Goal: Transaction & Acquisition: Book appointment/travel/reservation

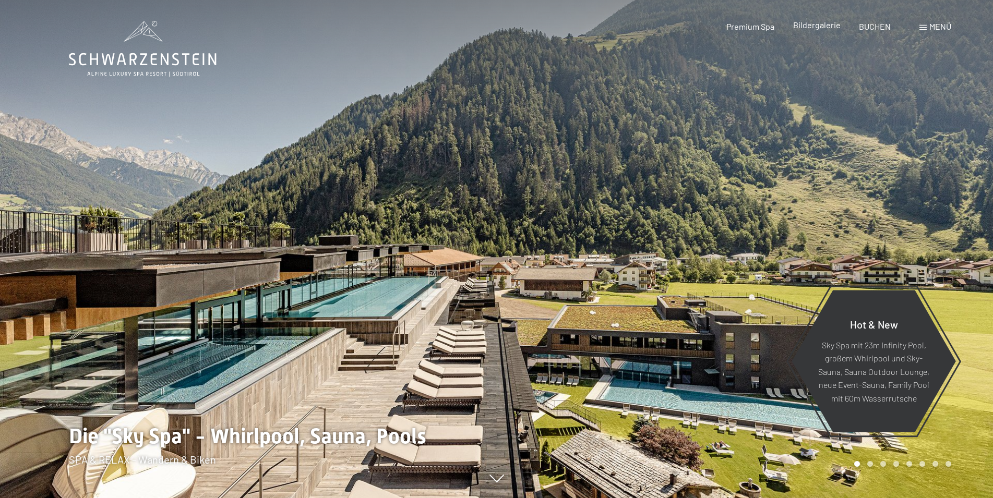
click at [826, 25] on span "Bildergalerie" at bounding box center [816, 25] width 47 height 10
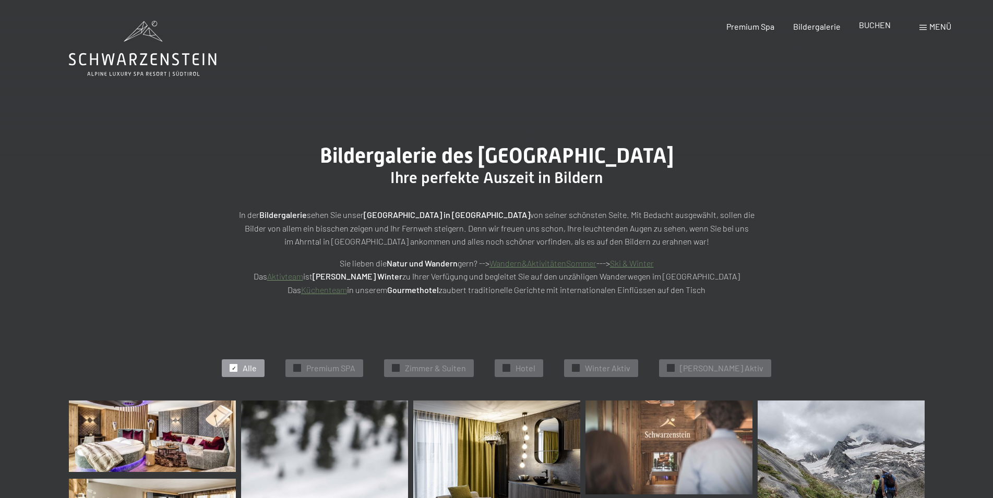
click at [871, 23] on span "BUCHEN" at bounding box center [875, 25] width 32 height 10
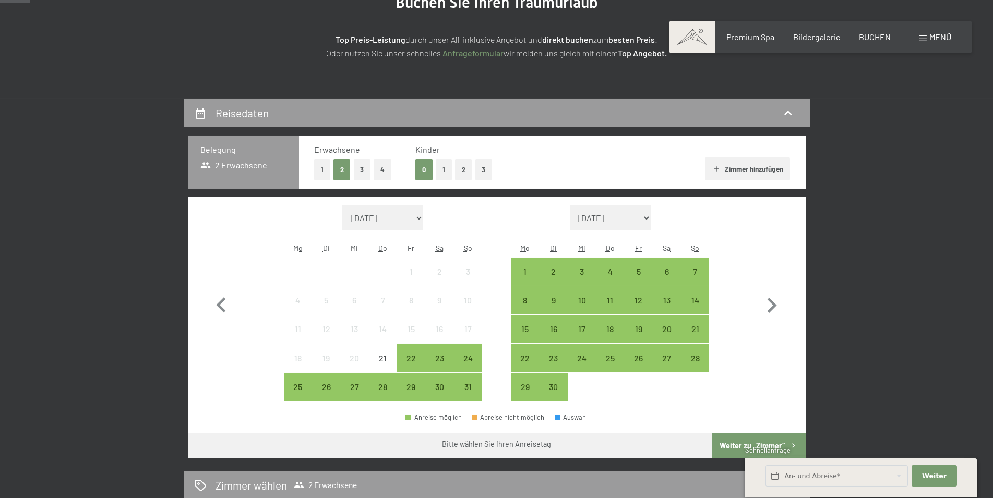
scroll to position [213, 0]
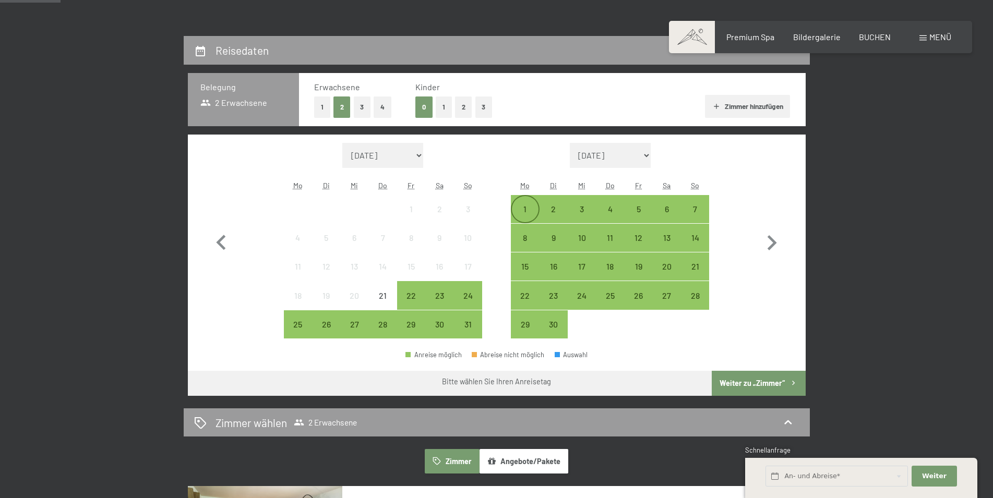
click at [525, 207] on div "1" at bounding box center [525, 218] width 26 height 26
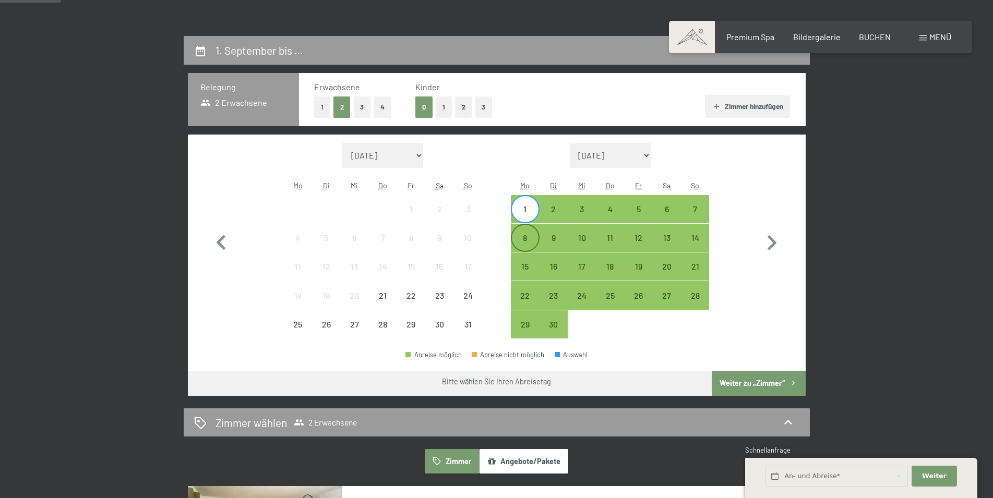
click at [525, 236] on div "8" at bounding box center [525, 247] width 26 height 26
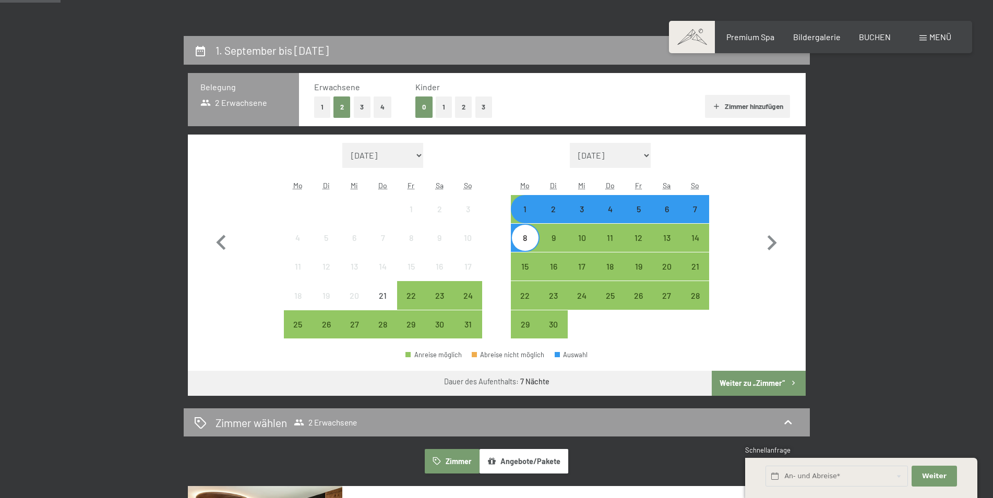
click at [750, 381] on button "Weiter zu „Zimmer“" at bounding box center [757, 383] width 93 height 25
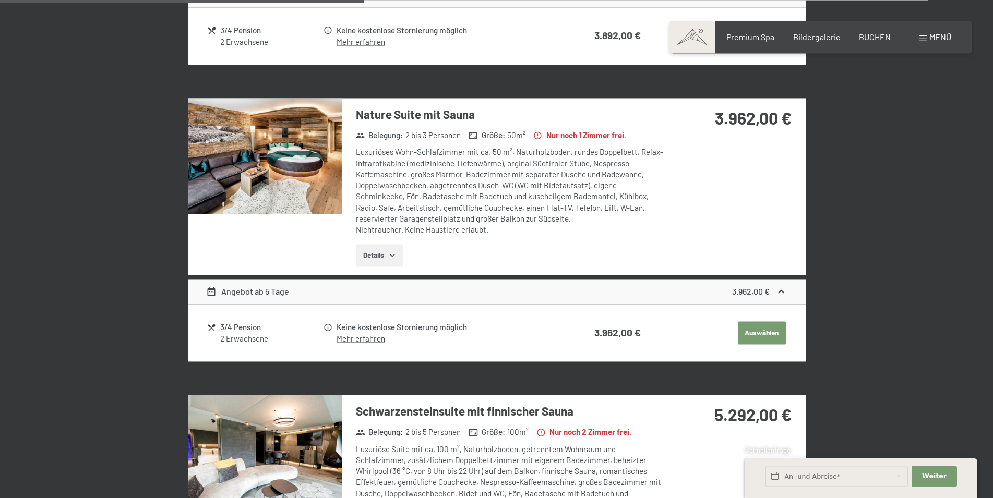
scroll to position [462, 0]
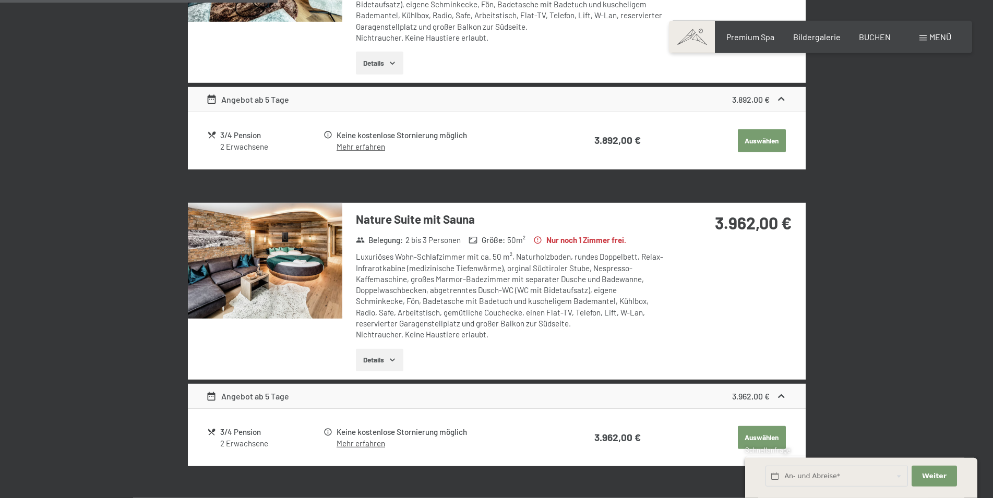
click at [390, 360] on icon "button" at bounding box center [392, 360] width 8 height 8
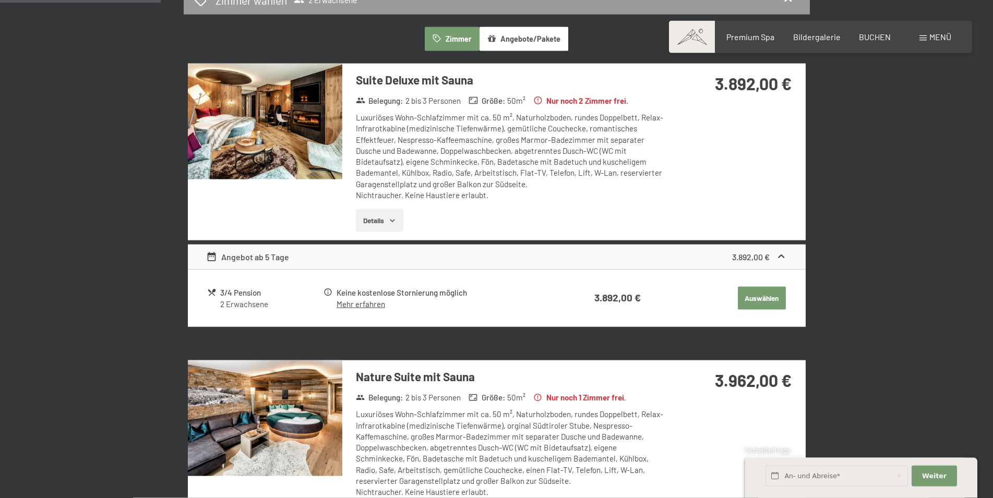
scroll to position [408, 0]
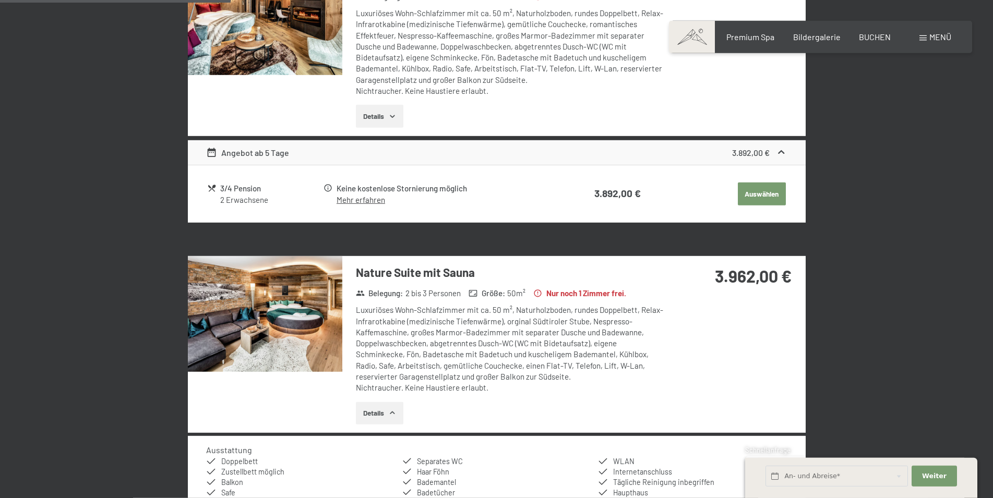
click at [256, 320] on img at bounding box center [265, 314] width 154 height 116
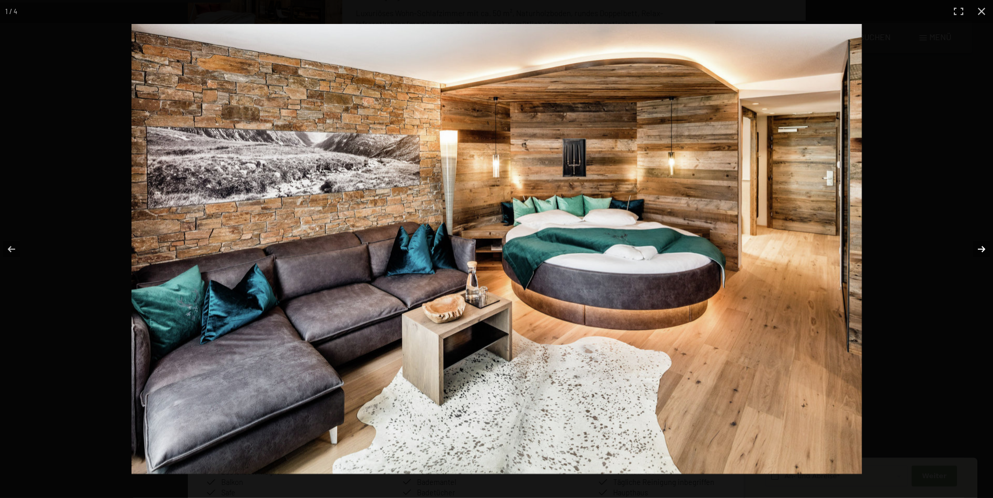
click at [980, 249] on button "button" at bounding box center [974, 249] width 37 height 52
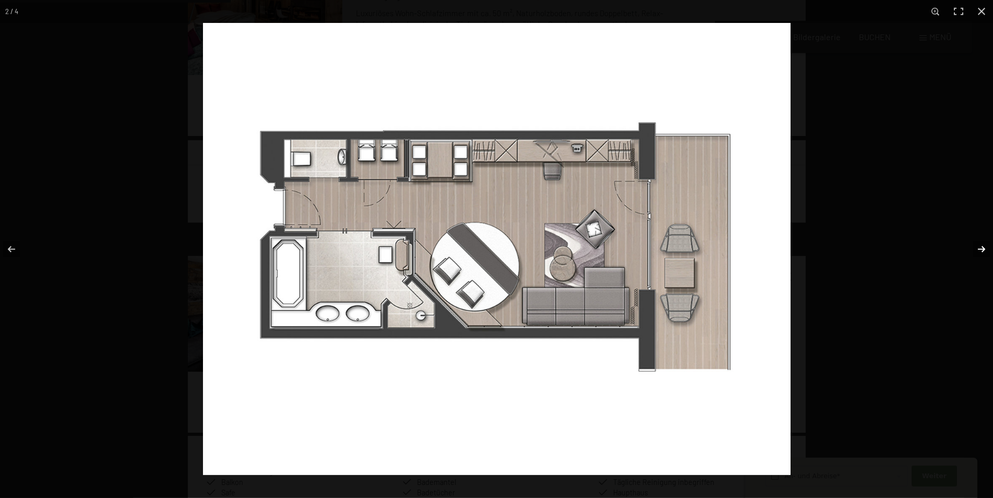
click at [980, 249] on button "button" at bounding box center [974, 249] width 37 height 52
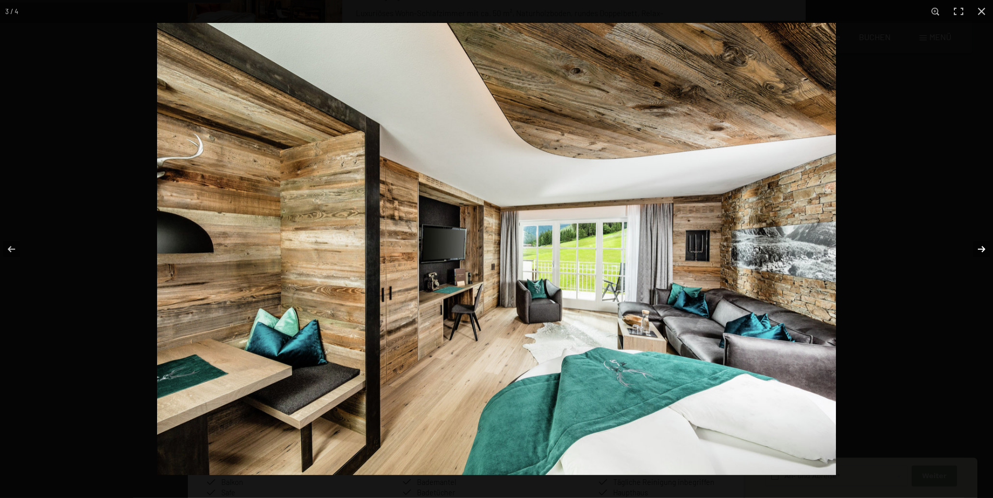
click at [980, 249] on button "button" at bounding box center [974, 249] width 37 height 52
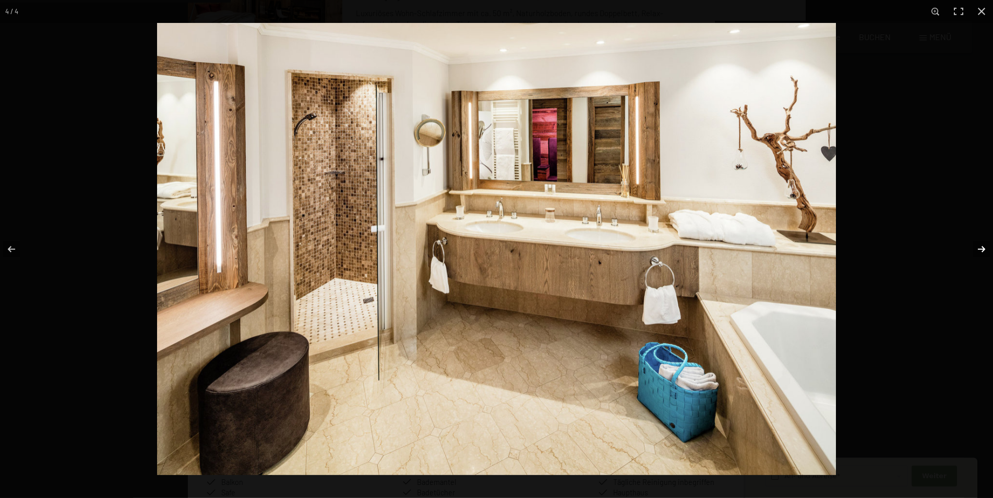
click at [980, 249] on button "button" at bounding box center [974, 249] width 37 height 52
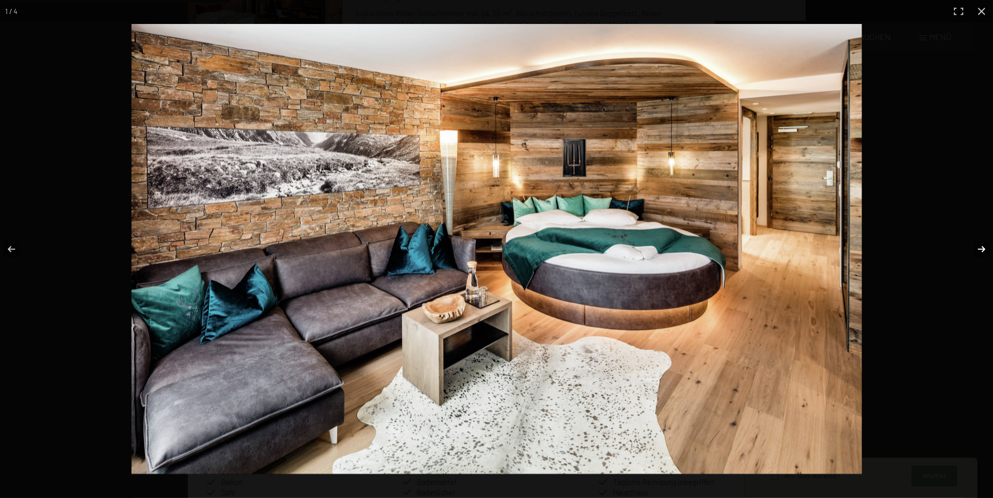
click at [980, 249] on button "button" at bounding box center [974, 249] width 37 height 52
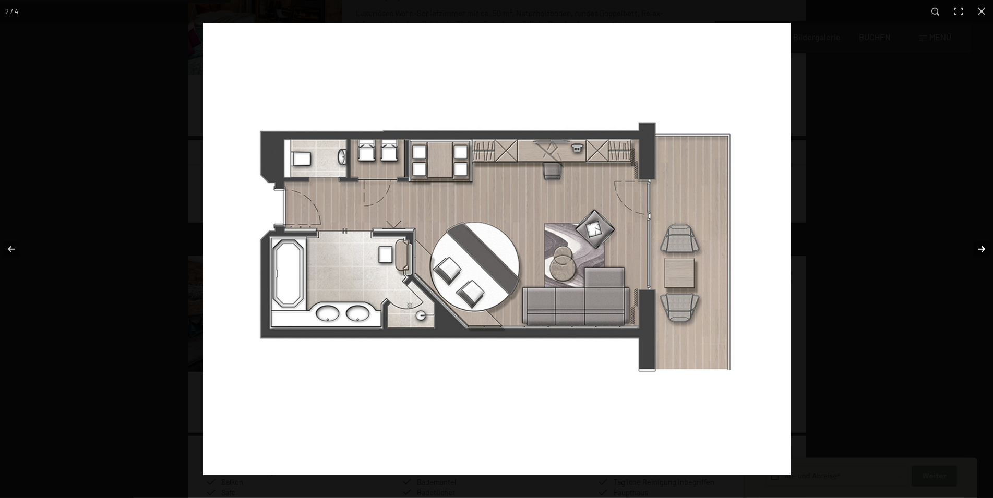
click at [980, 249] on button "button" at bounding box center [974, 249] width 37 height 52
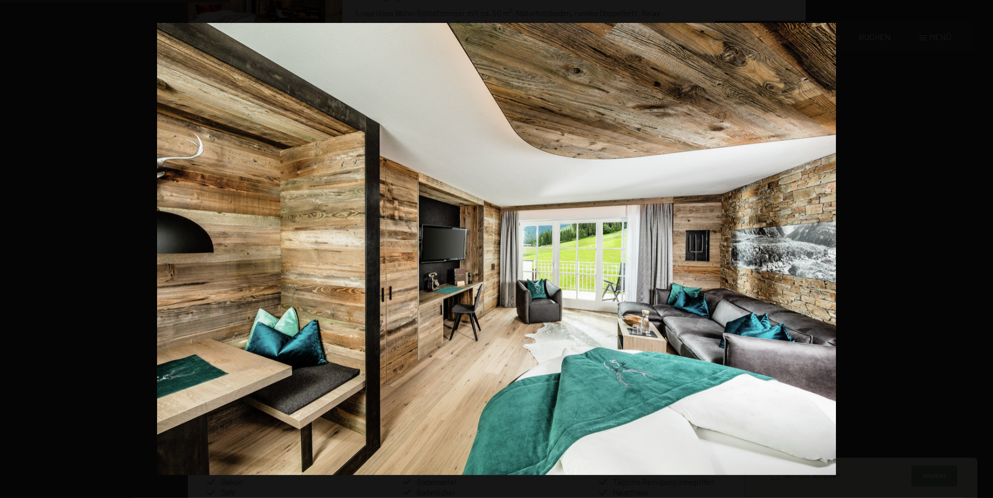
click at [980, 249] on button "button" at bounding box center [974, 249] width 37 height 52
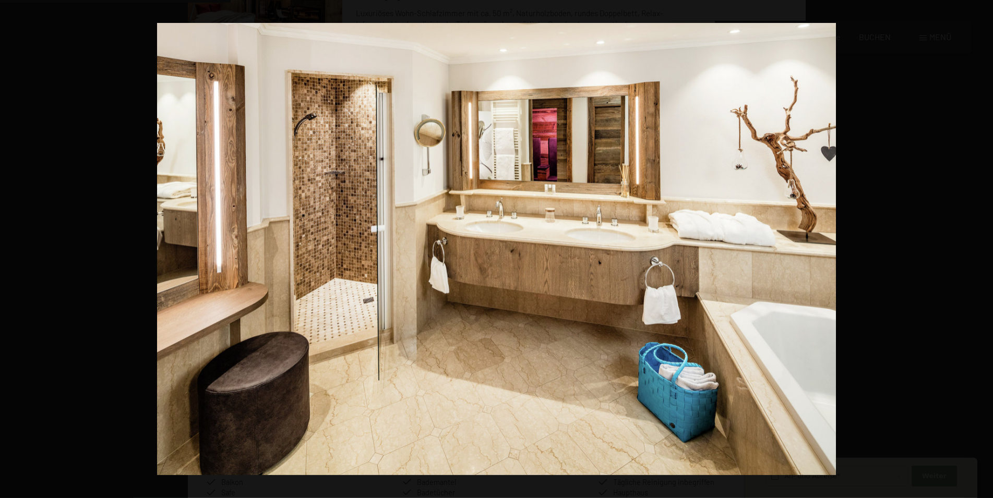
click at [980, 249] on button "button" at bounding box center [974, 249] width 37 height 52
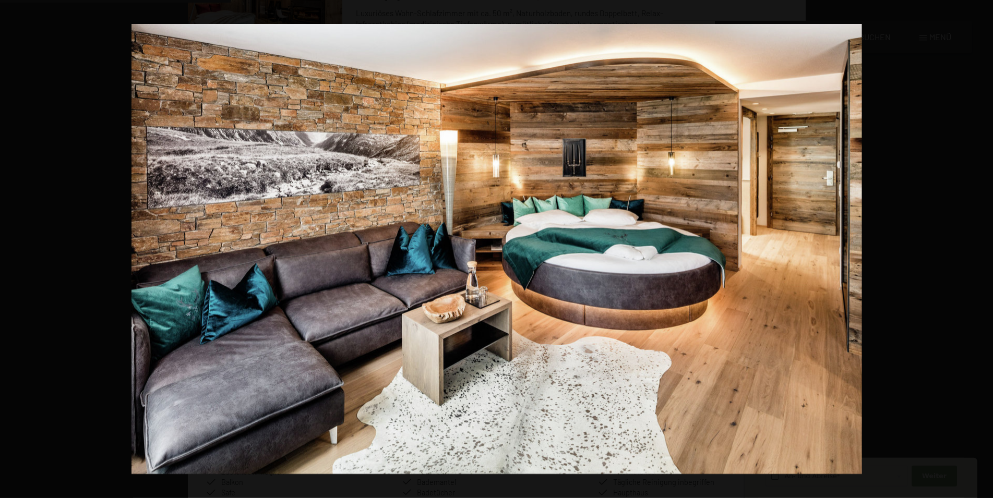
click at [980, 249] on button "button" at bounding box center [974, 249] width 37 height 52
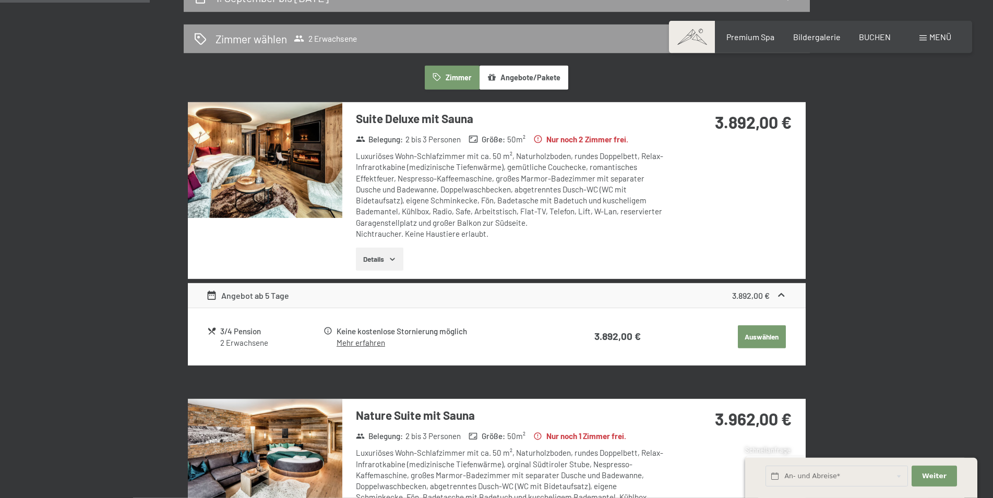
scroll to position [142, 0]
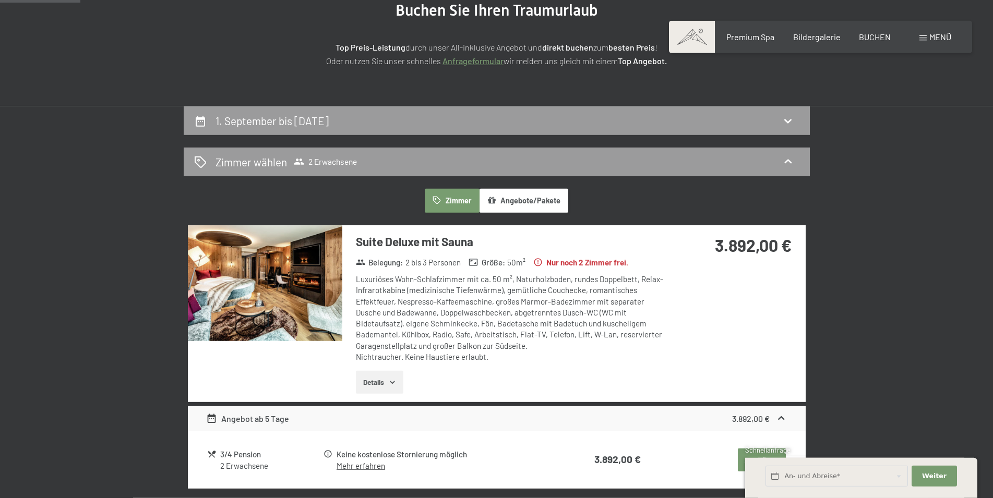
click at [550, 199] on button "Angebote/Pakete" at bounding box center [523, 201] width 89 height 24
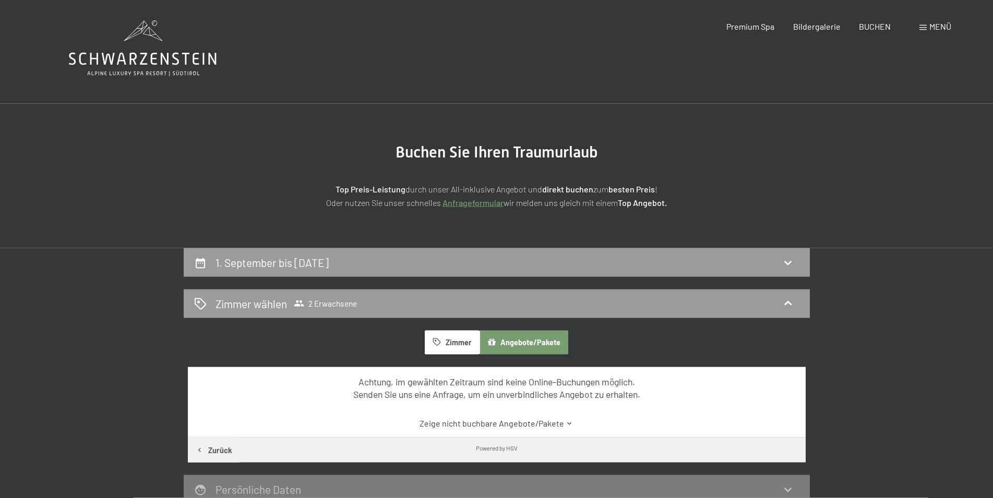
scroll to position [0, 0]
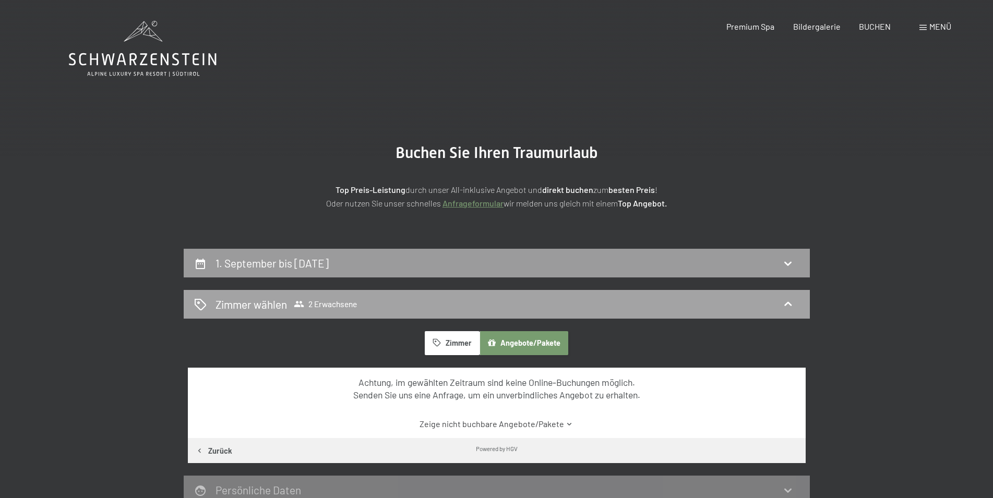
click at [789, 302] on icon at bounding box center [787, 304] width 13 height 13
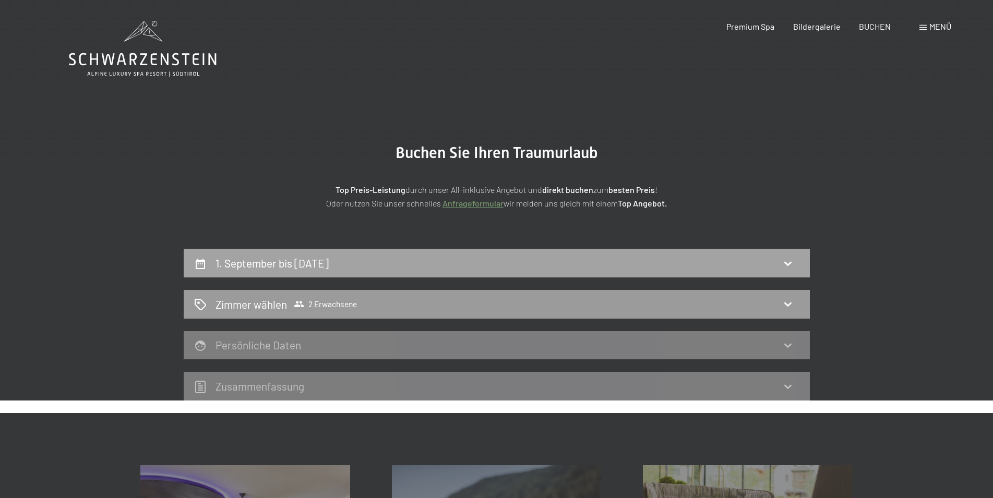
click at [789, 261] on icon at bounding box center [787, 263] width 13 height 13
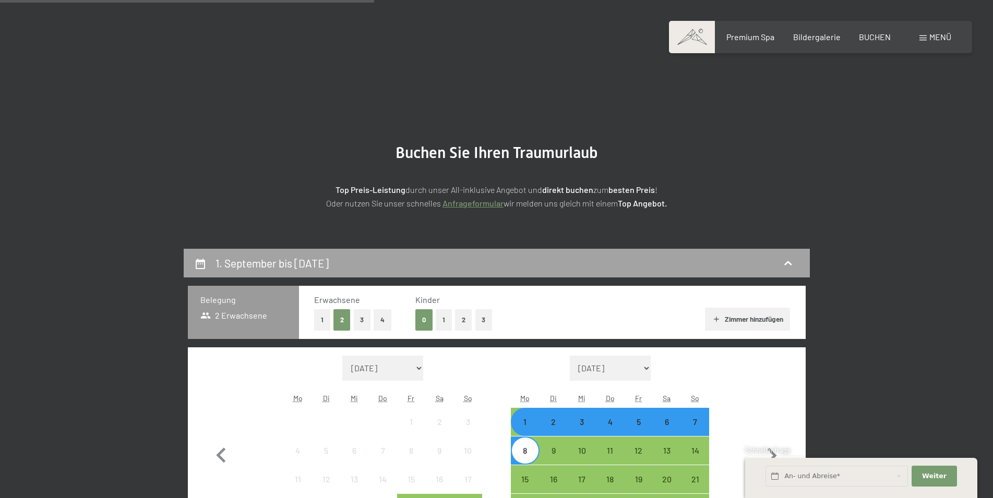
scroll to position [249, 0]
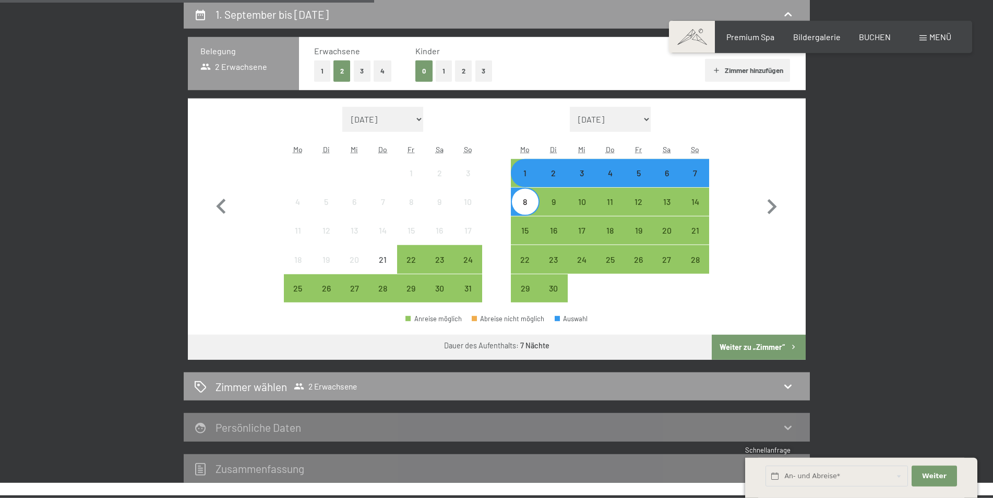
click at [441, 76] on button "1" at bounding box center [444, 71] width 16 height 21
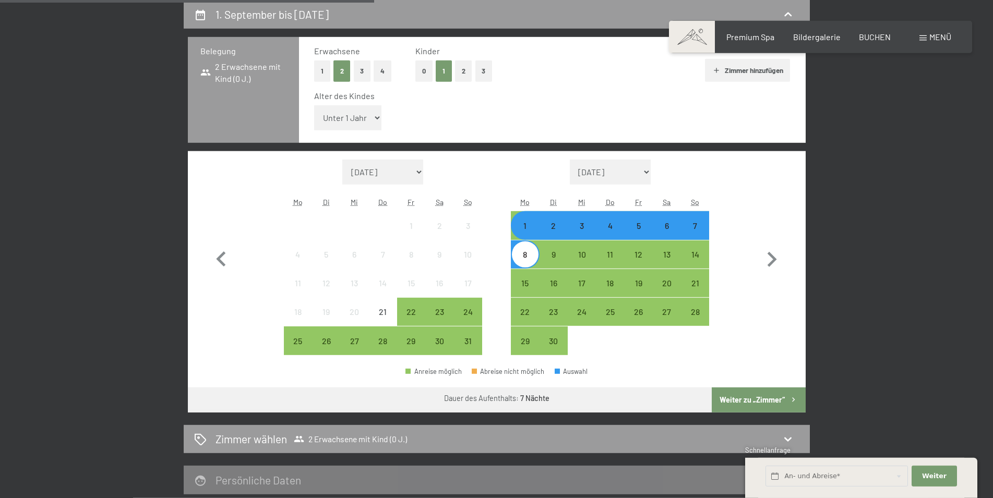
click at [314, 105] on select "Unter 1 Jahr 1 Jahr 2 Jahre 3 Jahre 4 Jahre 5 Jahre 6 Jahre 7 Jahre 8 Jahre 9 J…" at bounding box center [348, 117] width 68 height 25
select select "12"
click option "12 Jahre" at bounding box center [0, 0] width 0 height 0
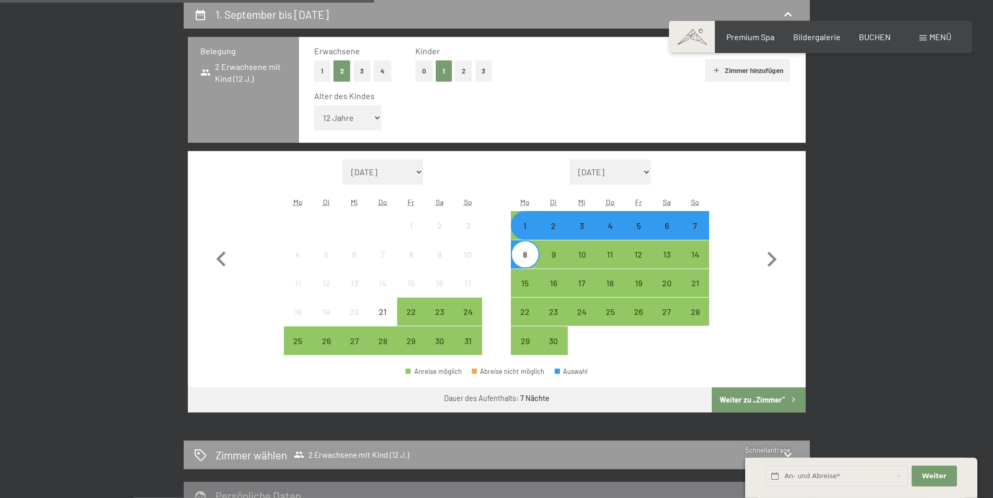
click at [752, 397] on button "Weiter zu „Zimmer“" at bounding box center [757, 400] width 93 height 25
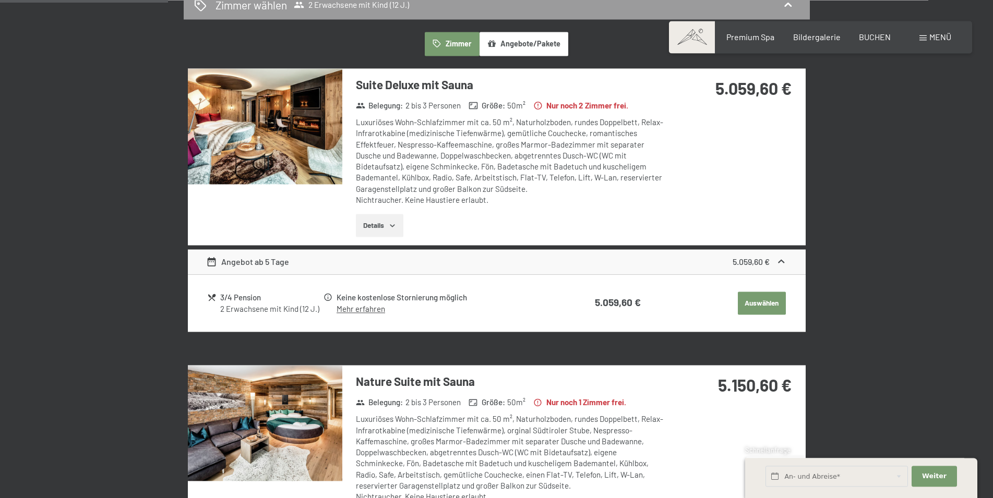
scroll to position [302, 0]
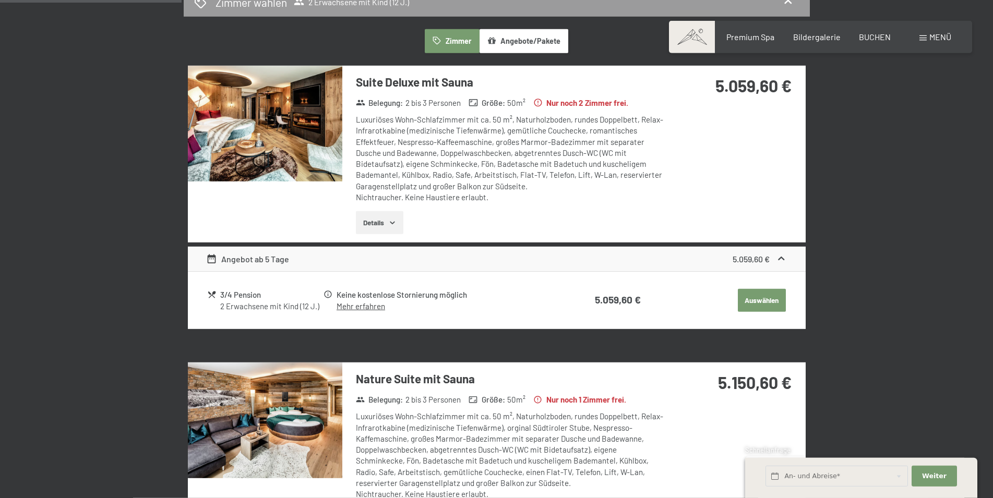
click at [295, 151] on img at bounding box center [265, 124] width 154 height 116
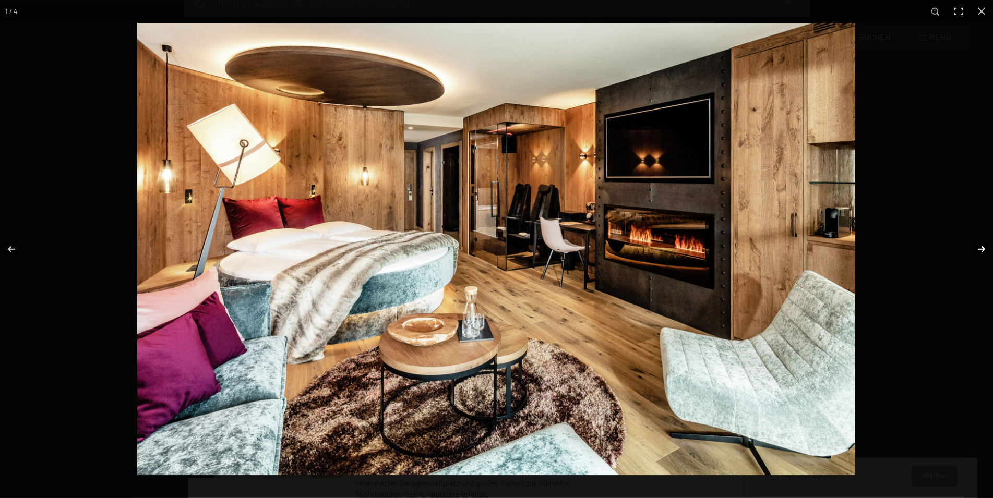
click at [979, 246] on button "button" at bounding box center [974, 249] width 37 height 52
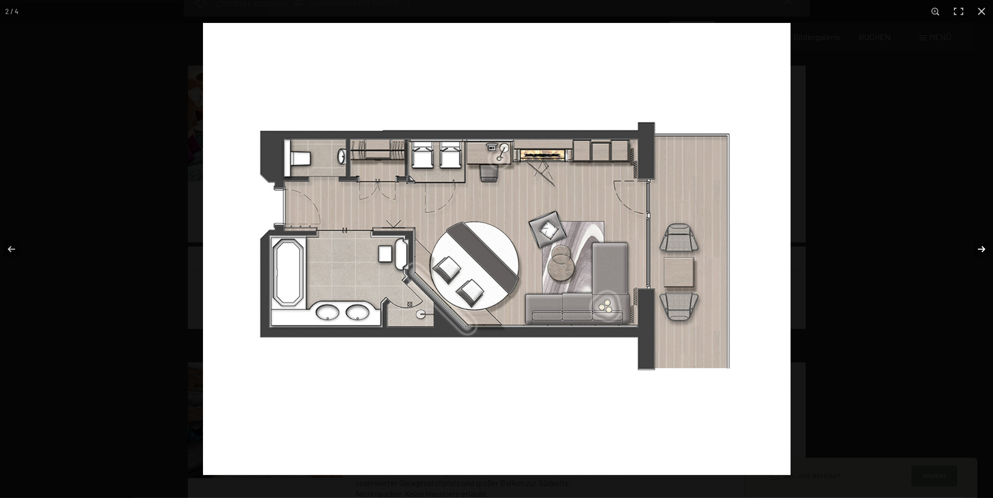
click at [979, 246] on button "button" at bounding box center [974, 249] width 37 height 52
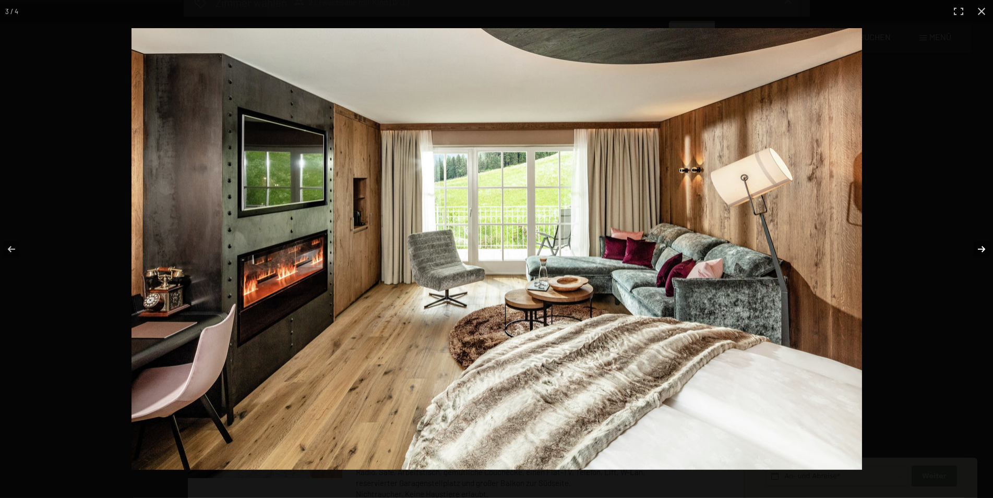
click at [979, 246] on button "button" at bounding box center [974, 249] width 37 height 52
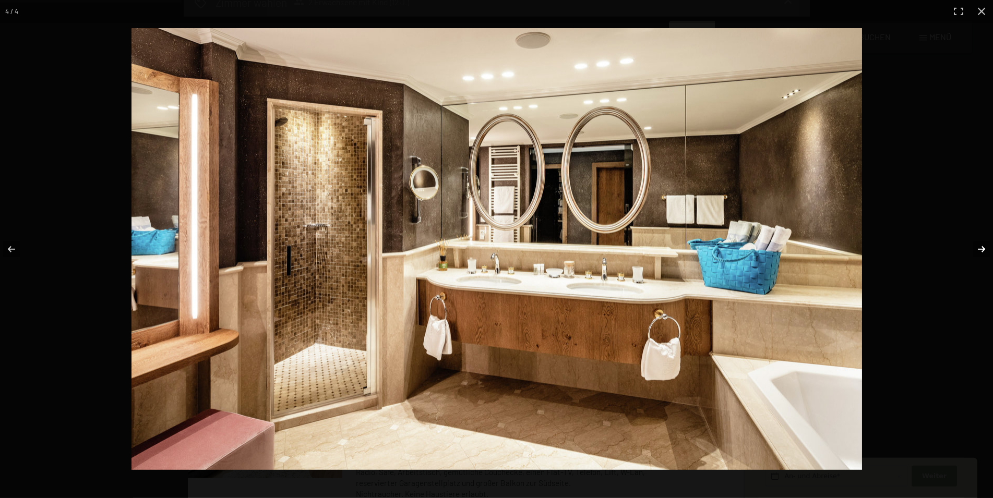
click at [979, 246] on button "button" at bounding box center [974, 249] width 37 height 52
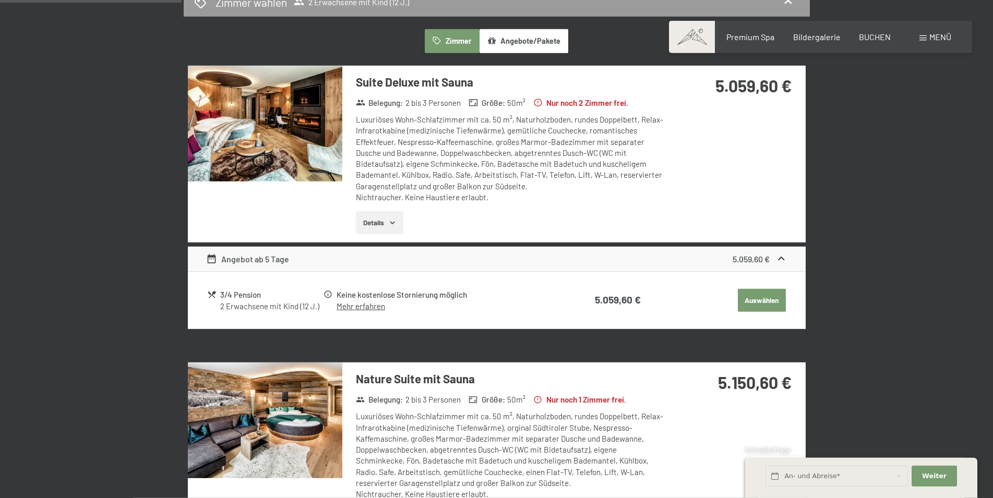
click at [382, 217] on button "Details" at bounding box center [379, 222] width 47 height 23
